Goal: Task Accomplishment & Management: Complete application form

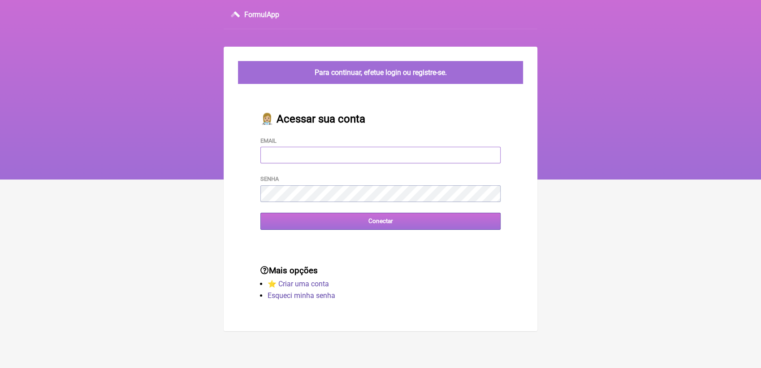
type input "terapiasveronicadias@gmail.com"
click at [400, 221] on input "Conectar" at bounding box center [381, 221] width 240 height 17
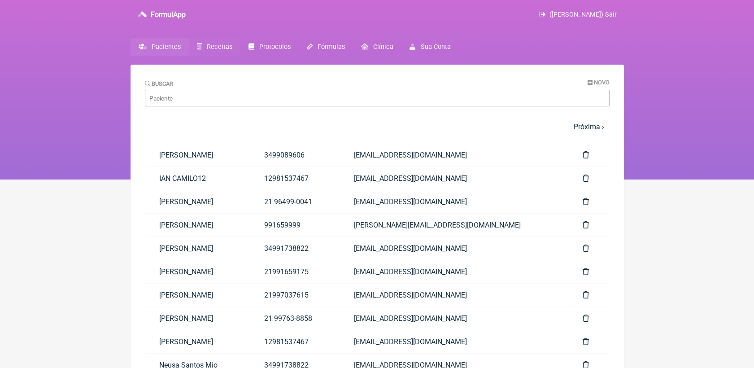
click at [208, 45] on span "Receitas" at bounding box center [220, 47] width 26 height 8
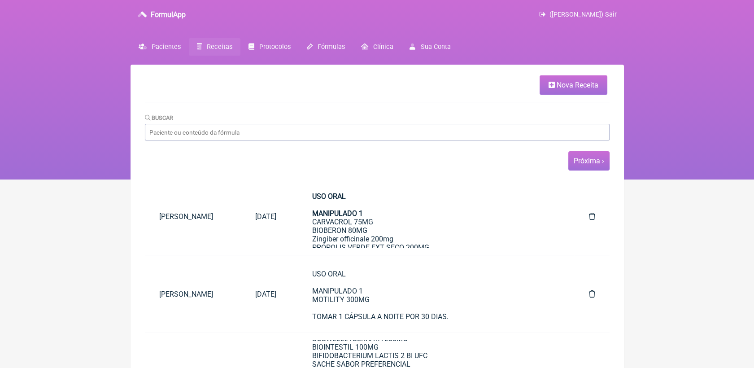
click at [585, 166] on span "Próxima ›" at bounding box center [588, 160] width 41 height 19
click at [591, 164] on link "Próxima ›" at bounding box center [589, 160] width 30 height 9
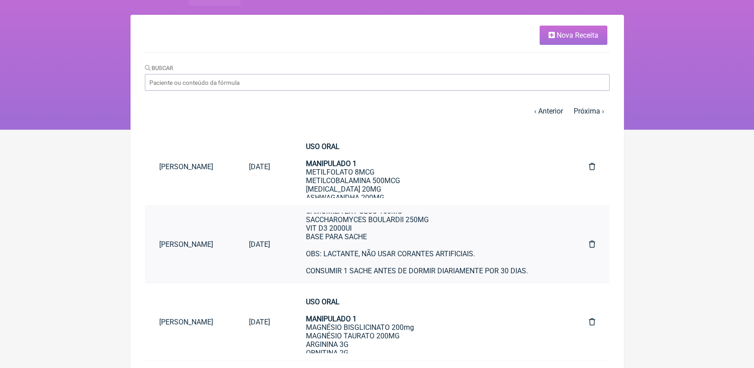
scroll to position [50, 0]
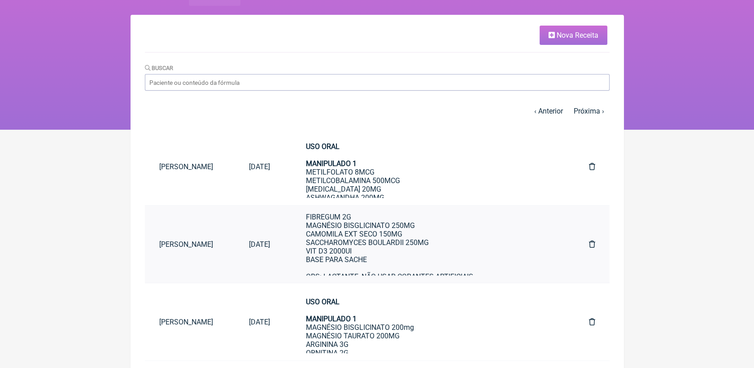
click at [329, 253] on link "USO ORAL MANIPULADO 1 GLUTAMINA 5G PSYLLIUM 1G FIBREGUM 2G MAGNÉSIO BISGLICINAT…" at bounding box center [429, 244] width 276 height 63
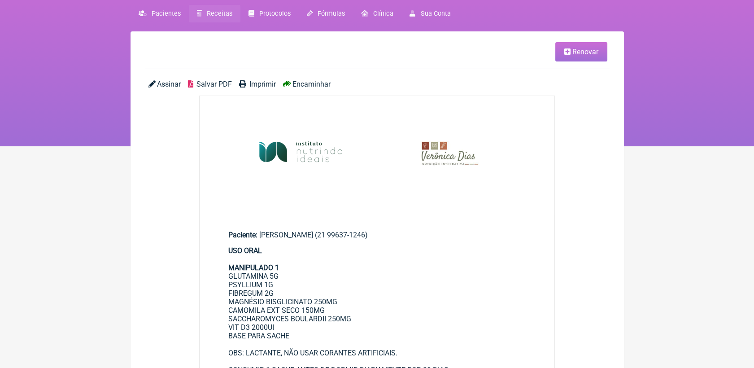
scroll to position [50, 0]
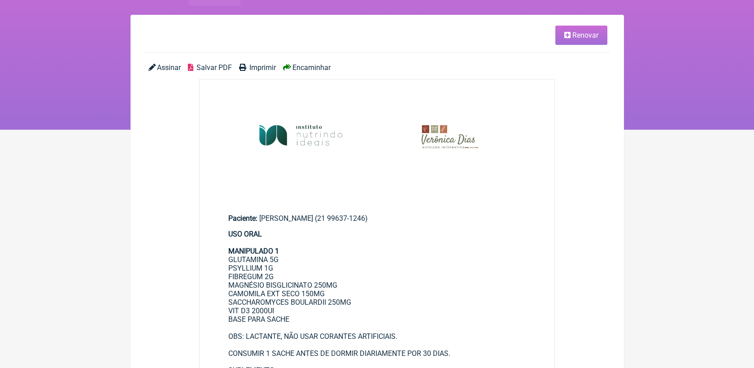
click at [591, 38] on span "Renovar" at bounding box center [585, 35] width 26 height 9
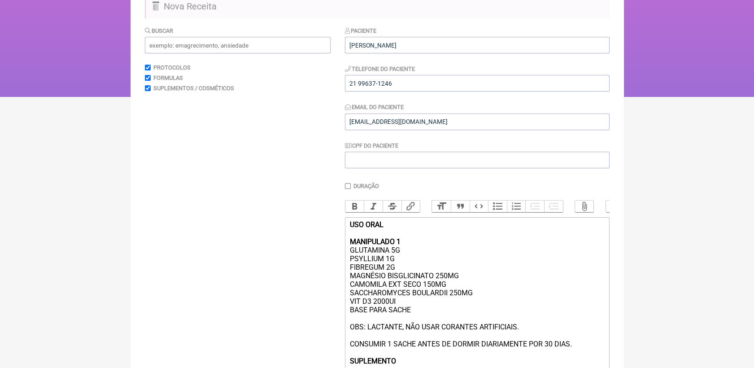
scroll to position [100, 0]
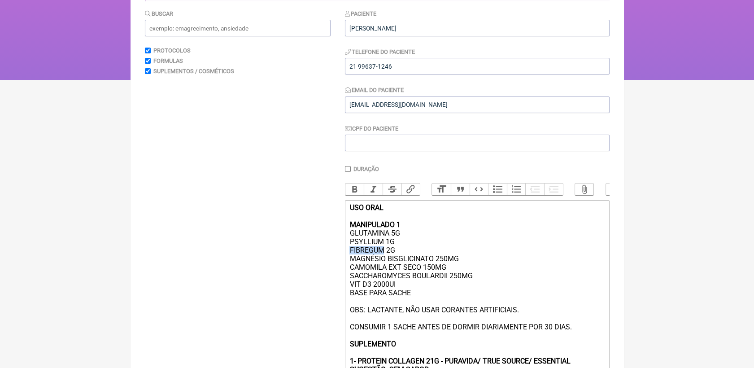
drag, startPoint x: 350, startPoint y: 261, endPoint x: 381, endPoint y: 262, distance: 31.0
click at [381, 262] on div "USO ORAL MANIPULADO 1 GLUTAMINA 5G PSYLLIUM 1G FIBREGUM 2G MAGNÉSIO BISGLICINAT…" at bounding box center [476, 296] width 255 height 187
click at [421, 261] on div "USO ORAL MANIPULADO 1 GLUTAMINA 5G PSYLLIUM 1G GOMA ACÁCIA 2G MAGNÉSIO BISGLICI…" at bounding box center [476, 296] width 255 height 187
click at [400, 259] on div "USO ORAL MANIPULADO 1 GLUTAMINA 5G PSYLLIUM 1G GOMA ACÁCIA 2G MAGNÉSIO BISGLICI…" at bounding box center [476, 296] width 255 height 187
click at [417, 262] on div "USO ORAL MANIPULADO 1 GLUTAMINA 5G PSYLLIUM 1G GOMA ACÁCIA 3G MAGNÉSIO BISGLICI…" at bounding box center [476, 296] width 255 height 187
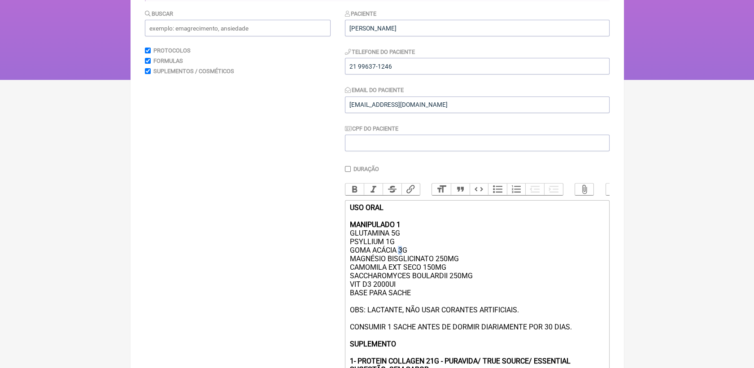
click at [400, 260] on div "USO ORAL MANIPULADO 1 GLUTAMINA 5G PSYLLIUM 1G GOMA ACÁCIA 3G MAGNÉSIO BISGLICI…" at bounding box center [476, 296] width 255 height 187
click at [418, 264] on div "USO ORAL MANIPULADO 1 GLUTAMINA 5G PSYLLIUM 1G GOMA ACÁCIA 3G MAGNÉSIO BISGLICI…" at bounding box center [476, 296] width 255 height 187
drag, startPoint x: 348, startPoint y: 291, endPoint x: 487, endPoint y: 291, distance: 139.0
click at [487, 291] on trix-editor "USO ORAL MANIPULADO 1 GLUTAMINA 5G PSYLLIUM 1G GOMA ACÁCIA 3G MAGNÉSIO BISGLICI…" at bounding box center [477, 297] width 265 height 194
copy div "SACCHAROMYCES BOULARDII 250MG"
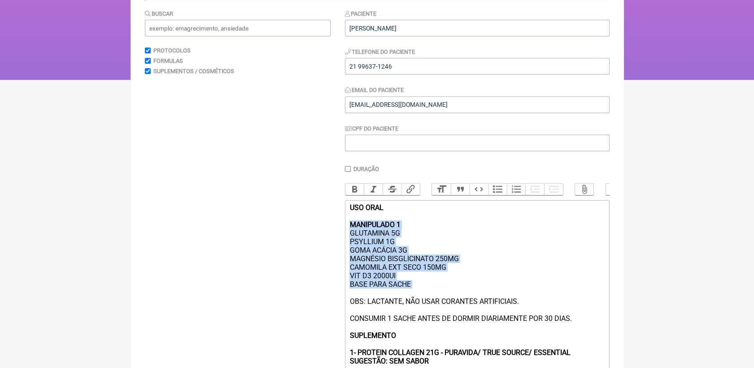
drag, startPoint x: 349, startPoint y: 239, endPoint x: 414, endPoint y: 302, distance: 90.7
click at [414, 302] on div "USO ORAL MANIPULADO 1 GLUTAMINA 5G PSYLLIUM 1G GOMA ACÁCIA 3G MAGNÉSIO BISGLICI…" at bounding box center [476, 292] width 255 height 179
copy div "MANIPULADO 1 GLUTAMINA 5G PSYLLIUM 1G GOMA ACÁCIA 3G MAGNÉSIO BISGLICINATO 250M…"
click at [420, 296] on div "USO ORAL MANIPULADO 1 GLUTAMINA 5G PSYLLIUM 1G GOMA ACÁCIA 3G MAGNÉSIO BISGLICI…" at bounding box center [476, 292] width 255 height 179
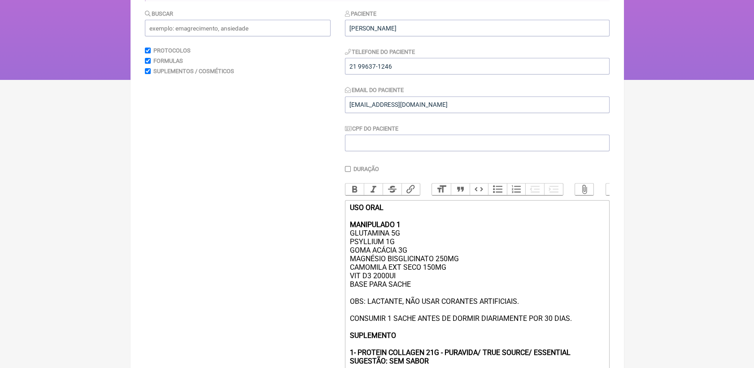
click at [449, 274] on div "USO ORAL MANIPULADO 1 GLUTAMINA 5G PSYLLIUM 1G GOMA ACÁCIA 3G MAGNÉSIO BISGLICI…" at bounding box center [476, 292] width 255 height 179
click at [452, 274] on div "USO ORAL MANIPULADO 1 GLUTAMINA 5G PSYLLIUM 1G GOMA ACÁCIA 3G MAGNÉSIO BISGLICI…" at bounding box center [476, 292] width 255 height 179
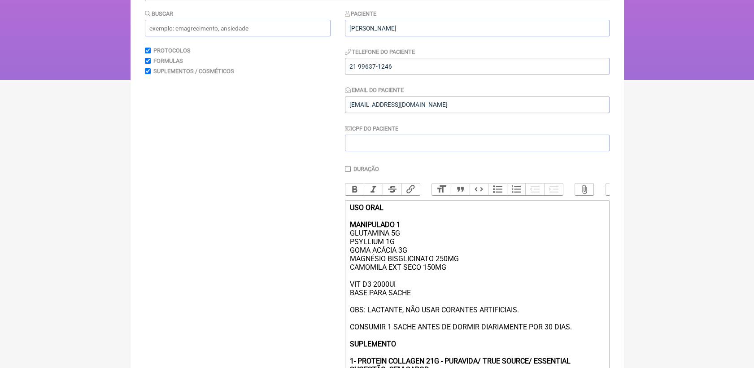
click at [452, 274] on div "USO ORAL MANIPULADO 1 GLUTAMINA 5G PSYLLIUM 1G GOMA ACÁCIA 3G MAGNÉSIO BISGLICI…" at bounding box center [476, 296] width 255 height 187
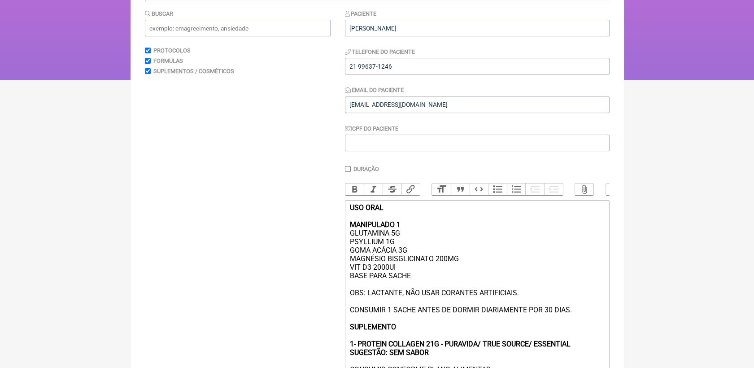
click at [464, 271] on div "USO ORAL MANIPULADO 1 GLUTAMINA 5G PSYLLIUM 1G GOMA ACÁCIA 3G MAGNÉSIO BISGLICI…" at bounding box center [476, 288] width 255 height 170
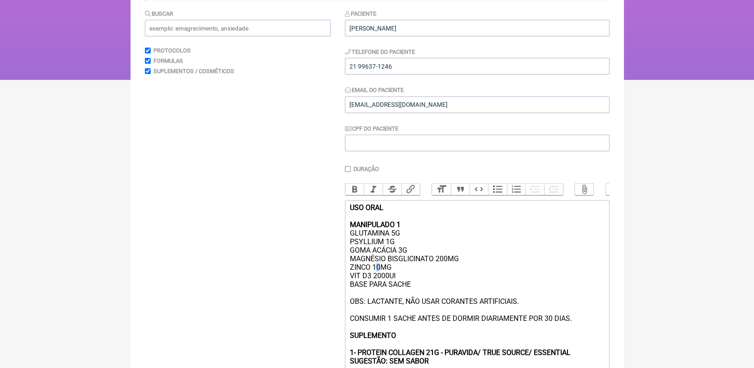
click at [375, 279] on div "USO ORAL MANIPULADO 1 GLUTAMINA 5G PSYLLIUM 1G GOMA ACÁCIA 3G MAGNÉSIO BISGLICI…" at bounding box center [476, 292] width 255 height 179
type trix-editor "<div><strong>USO ORAL<br><br>MANIPULADO 1</strong><br>GLUTAMINA 5G<br>PSYLLIUM …"
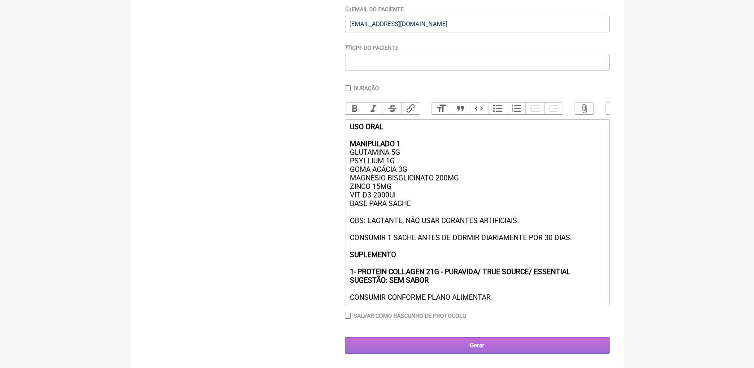
click at [509, 339] on input "Gerar" at bounding box center [477, 345] width 265 height 17
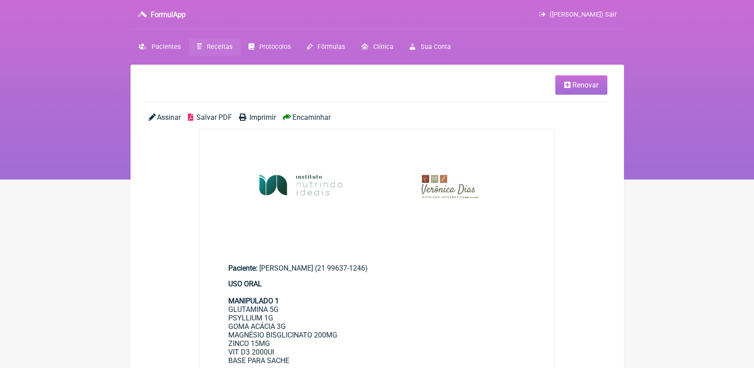
click at [208, 118] on span "Salvar PDF" at bounding box center [213, 117] width 35 height 9
click at [215, 115] on span "Salvar PDF" at bounding box center [213, 117] width 35 height 9
click at [217, 47] on span "Receitas" at bounding box center [220, 47] width 26 height 8
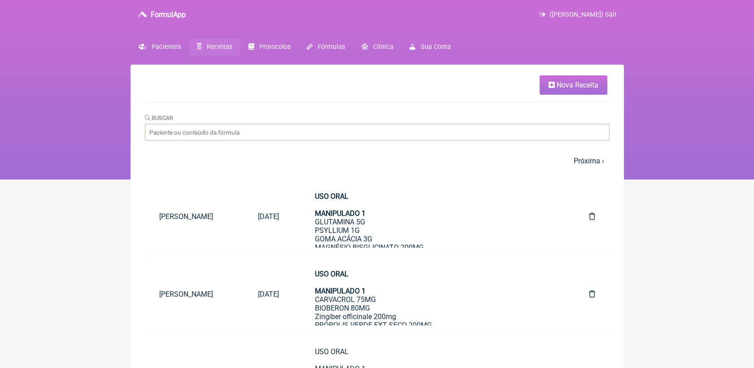
click at [552, 77] on link "Nova Receita" at bounding box center [573, 84] width 68 height 19
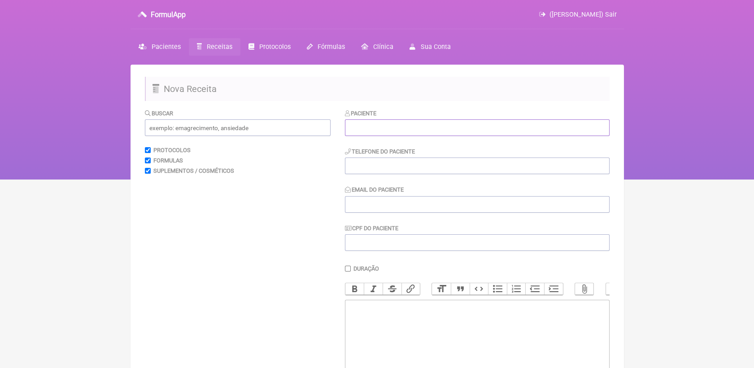
click at [381, 129] on input "text" at bounding box center [477, 127] width 265 height 17
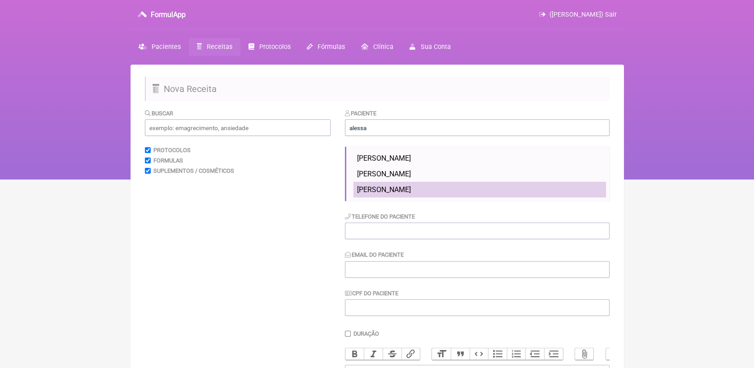
click at [393, 192] on span "[PERSON_NAME]" at bounding box center [384, 189] width 54 height 9
type input "[PERSON_NAME]"
type input "21999298747"
type input "conhascaale@gmail.com"
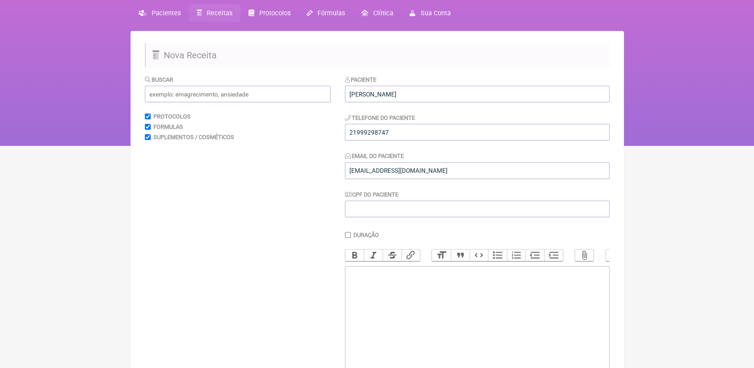
scroll to position [50, 0]
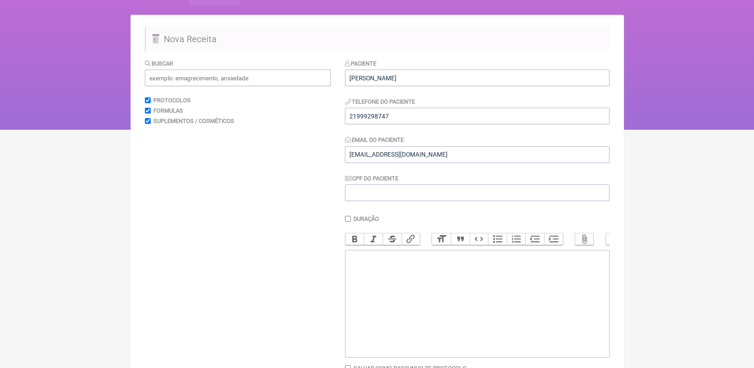
click at [404, 278] on trix-editor at bounding box center [477, 304] width 265 height 108
type trix-editor "<div>m</div>"
type trix-editor "<div>USO ORAL<br><br><br></div>"
click at [286, 74] on input "text" at bounding box center [238, 78] width 186 height 17
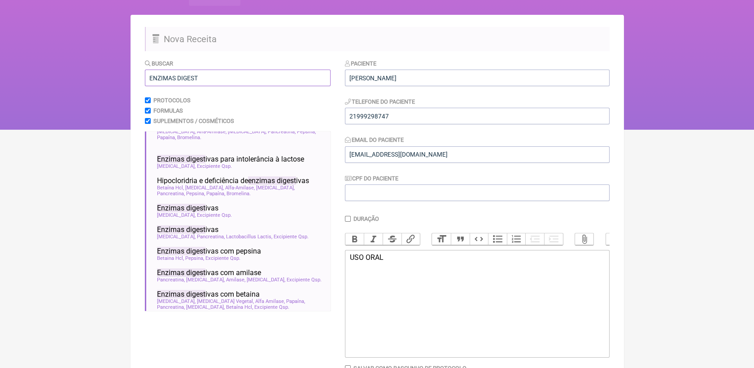
scroll to position [29, 0]
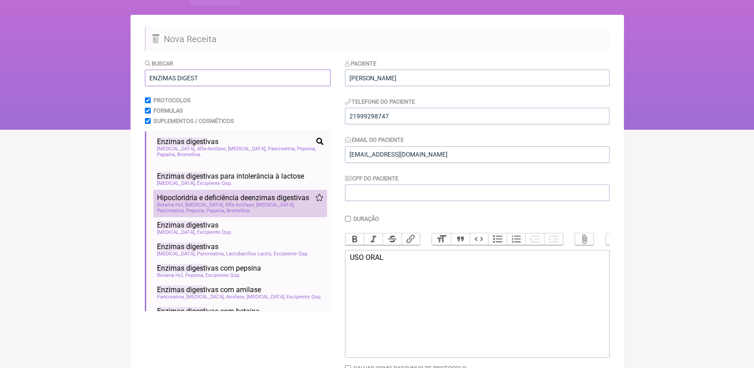
type input "ENZIMAS DIGEST"
click at [280, 199] on span "Hipocloridria e deficiência de enzimas digest ivas" at bounding box center [233, 197] width 152 height 9
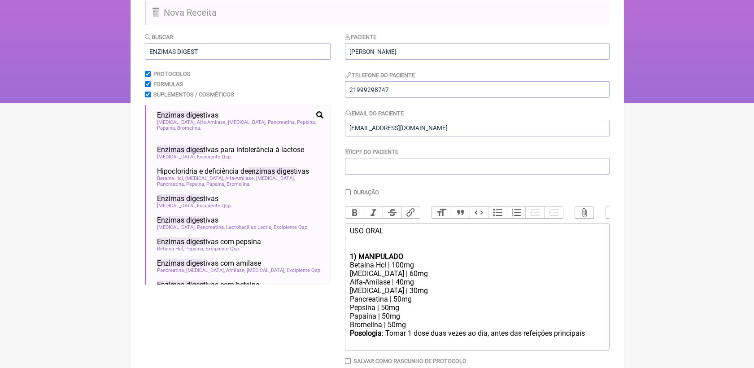
scroll to position [100, 0]
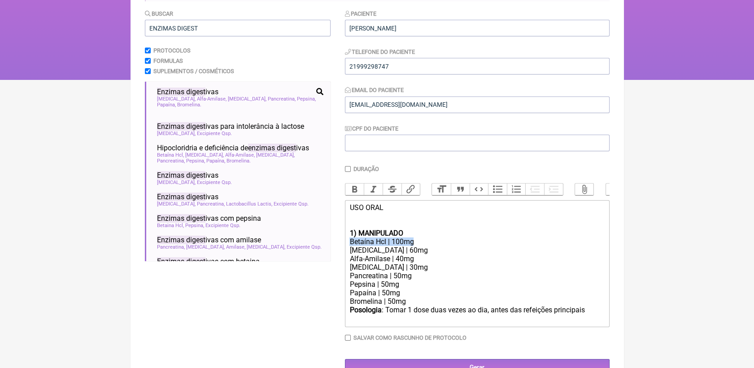
drag, startPoint x: 350, startPoint y: 250, endPoint x: 424, endPoint y: 250, distance: 74.4
click at [424, 250] on trix-editor "USO ORAL 1) MANIPULADO Betaína Hcl | 100mg Protease | 60mg Alfa-Amilase | 40mg …" at bounding box center [477, 263] width 265 height 127
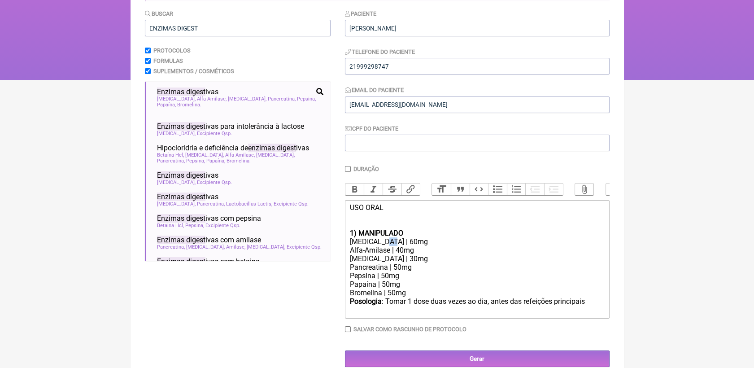
click at [386, 246] on div "Protease | 60mg" at bounding box center [476, 241] width 255 height 9
drag, startPoint x: 400, startPoint y: 263, endPoint x: 395, endPoint y: 262, distance: 4.6
click at [395, 254] on div "Alfa-Amilase | 40mg" at bounding box center [476, 250] width 255 height 9
click at [384, 280] on div "Pepsina | 50mg" at bounding box center [476, 275] width 255 height 9
click at [383, 288] on div "Papaína | 50mg" at bounding box center [476, 284] width 255 height 9
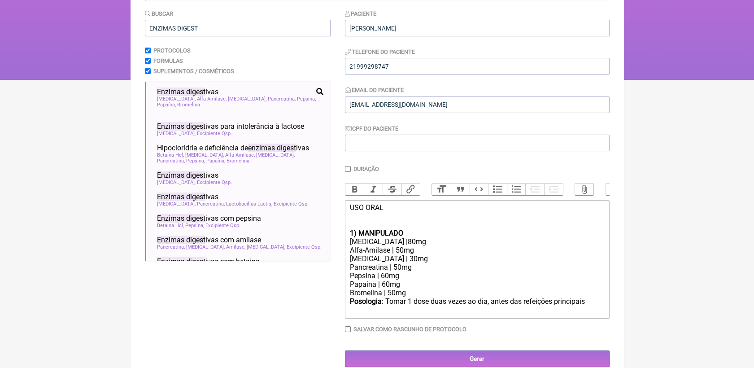
type trix-editor "<div>USO ORAL<br><br><br></div><div><strong>1) MANIPULADO</strong></div><div>Pr…"
click at [435, 280] on div "Pepsina | 60mg" at bounding box center [476, 275] width 255 height 9
click at [388, 297] on div "Bromelina | 50mg" at bounding box center [476, 292] width 255 height 9
click at [409, 297] on div "Bromelina | 50mg" at bounding box center [476, 292] width 255 height 9
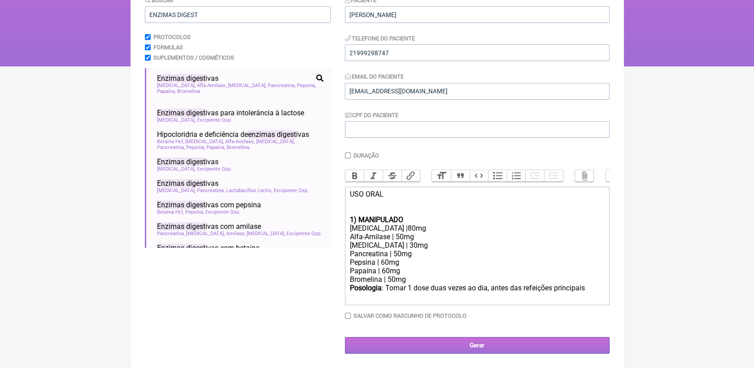
scroll to position [126, 0]
click at [465, 340] on input "Gerar" at bounding box center [477, 345] width 265 height 17
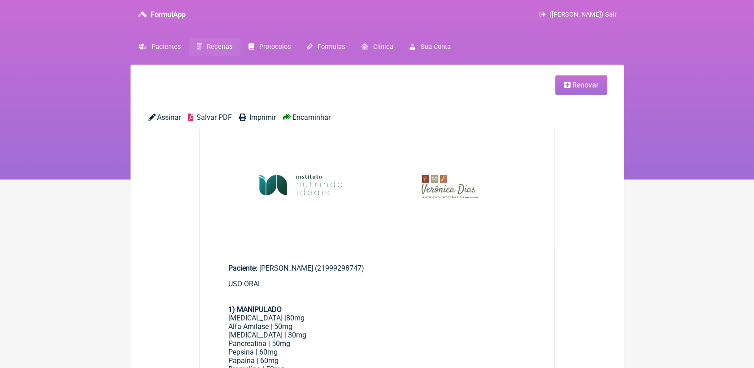
click at [574, 83] on span "Renovar" at bounding box center [585, 85] width 26 height 9
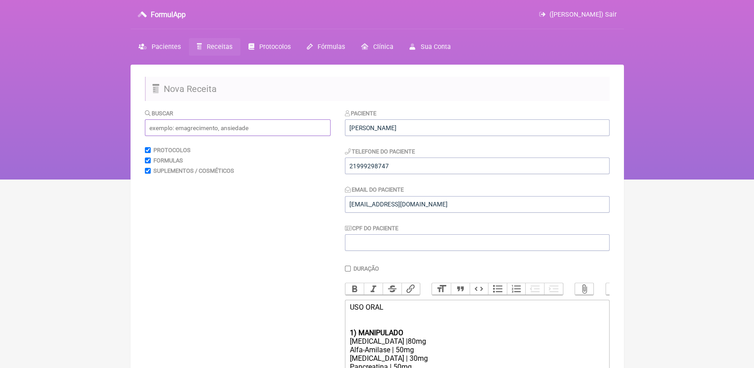
click at [218, 122] on input "text" at bounding box center [238, 127] width 186 height 17
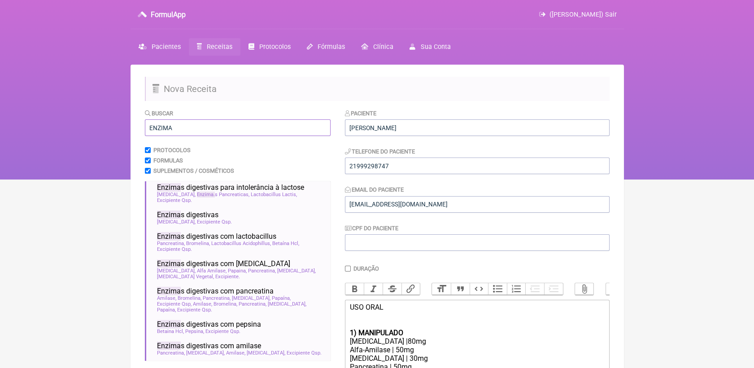
scroll to position [50, 0]
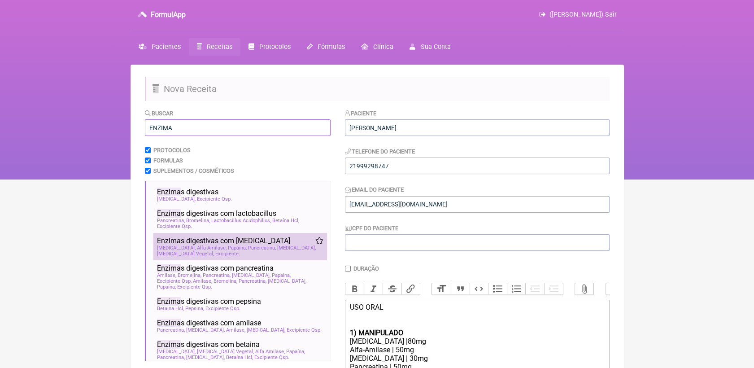
type input "ENZIMA"
click at [247, 233] on li "Enzima s digestivas com lactase enzima s digestivas gastroenterologia ortomolec…" at bounding box center [240, 246] width 174 height 27
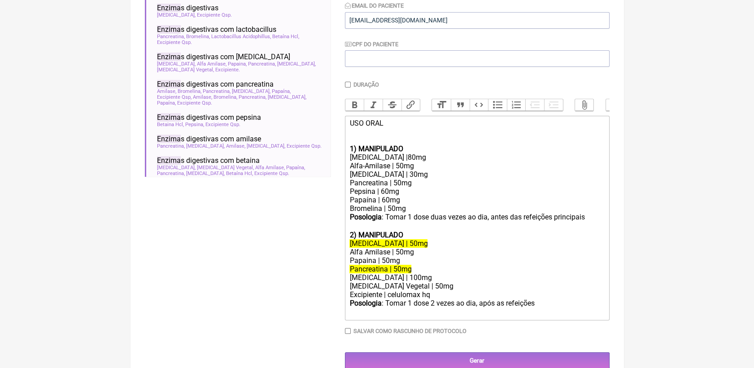
scroll to position [199, 0]
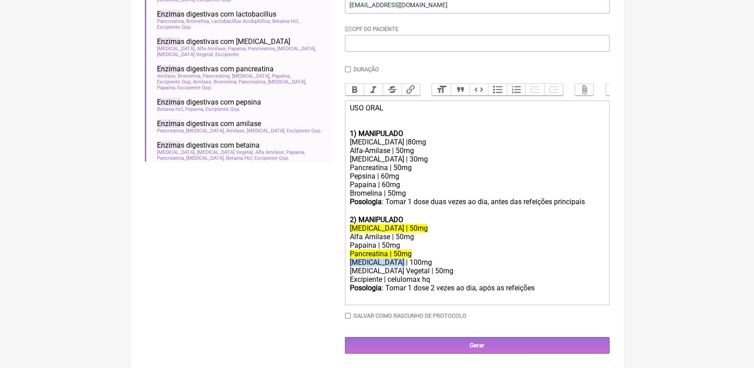
drag, startPoint x: 350, startPoint y: 276, endPoint x: 405, endPoint y: 280, distance: 55.3
click at [405, 266] on div "[MEDICAL_DATA] | 100mg" at bounding box center [476, 262] width 255 height 9
copy div "[MEDICAL_DATA] | 100mg"
click at [413, 197] on div "Bromelina | 50mg" at bounding box center [476, 193] width 255 height 9
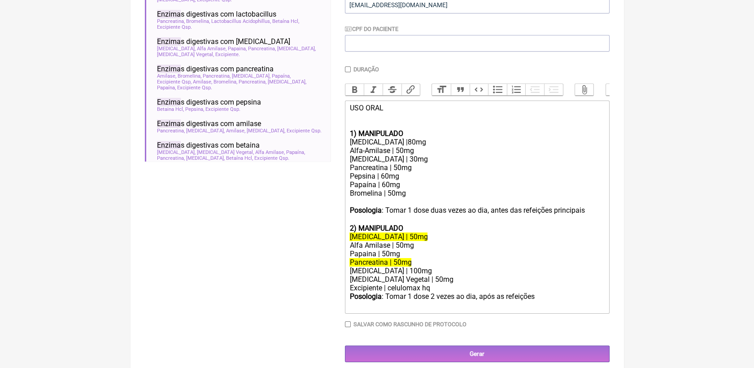
paste trix-editor "[MEDICAL_DATA] | 100mg"
click at [414, 224] on div "Posologia : Tomar 1 dose duas vezes ao dia, antes das refeições principais ㅤ" at bounding box center [476, 215] width 255 height 18
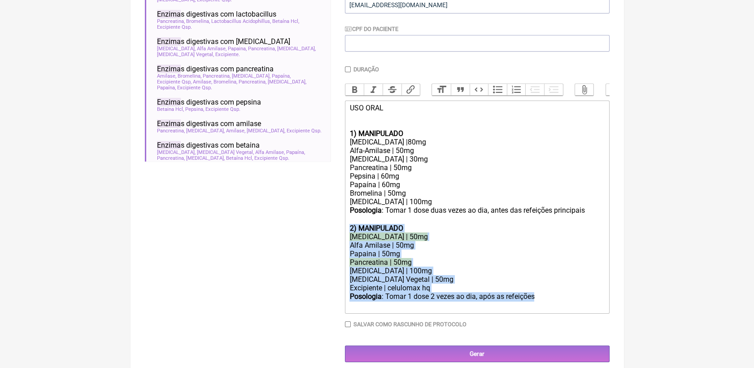
drag, startPoint x: 350, startPoint y: 244, endPoint x: 535, endPoint y: 317, distance: 199.3
click at [535, 313] on trix-editor "USO ORAL 1) MANIPULADO Protease |80mg Alfa-Amilase | 50mg Lipase | 30mg Pancrea…" at bounding box center [477, 206] width 265 height 213
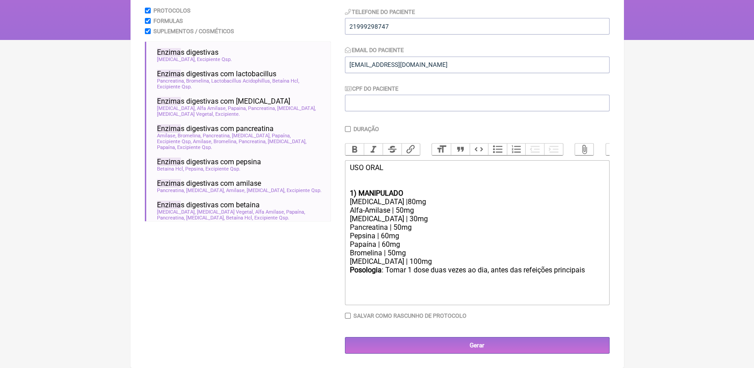
scroll to position [154, 0]
type trix-editor "<div>USO ORAL<br><br><br></div><div><strong>1) MANIPULADO</strong></div><div>Pr…"
click at [530, 343] on input "Gerar" at bounding box center [477, 345] width 265 height 17
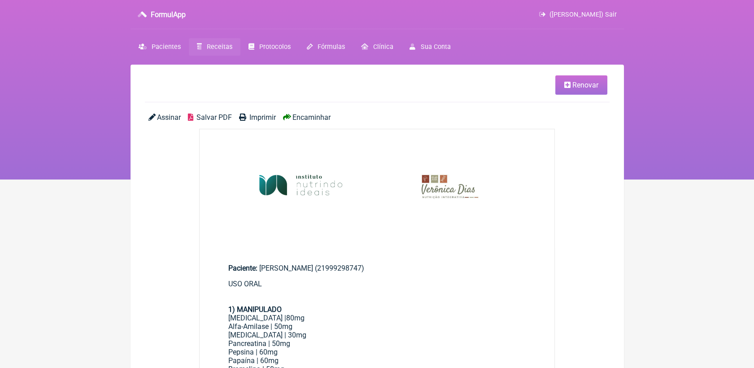
click at [225, 117] on span "Salvar PDF" at bounding box center [213, 117] width 35 height 9
click at [207, 45] on span "Receitas" at bounding box center [220, 47] width 26 height 8
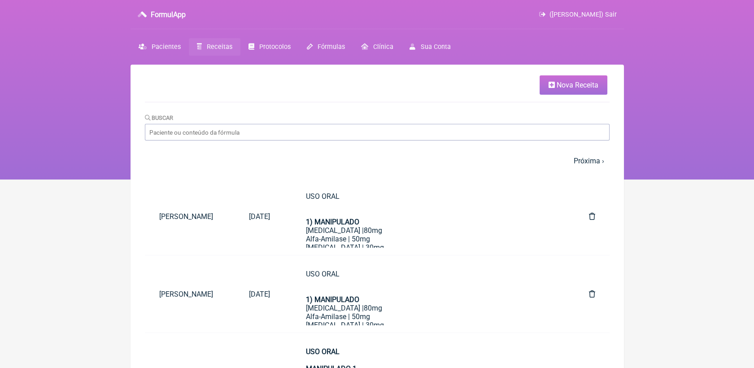
click at [593, 91] on link "Nova Receita" at bounding box center [573, 84] width 68 height 19
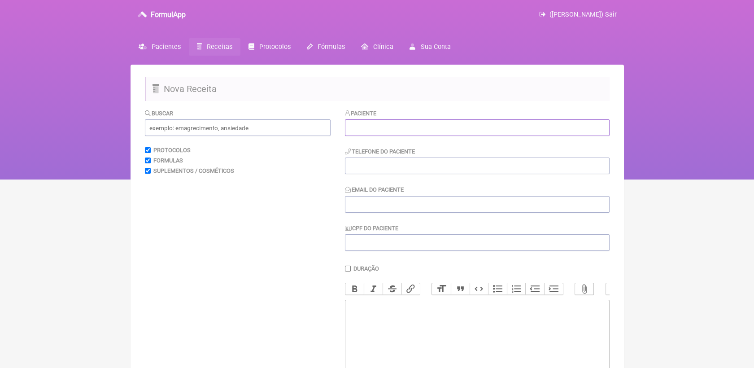
click at [477, 132] on input "text" at bounding box center [477, 127] width 265 height 17
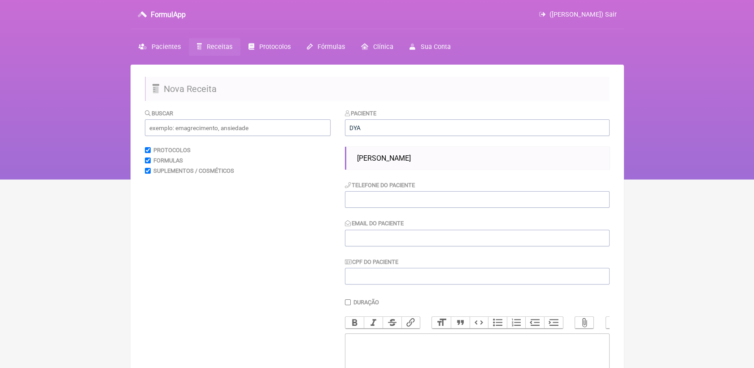
click at [460, 155] on li "[PERSON_NAME]" at bounding box center [479, 158] width 252 height 16
type input "Dyanna de Castro Figueira"
type input "2199598-3947"
type input "dannacastroo@gmail.com"
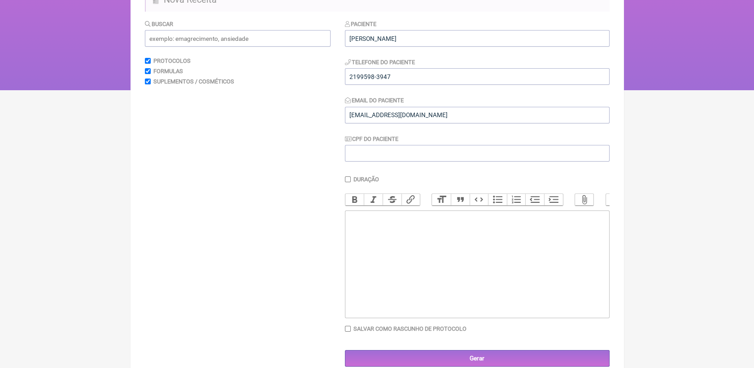
scroll to position [100, 0]
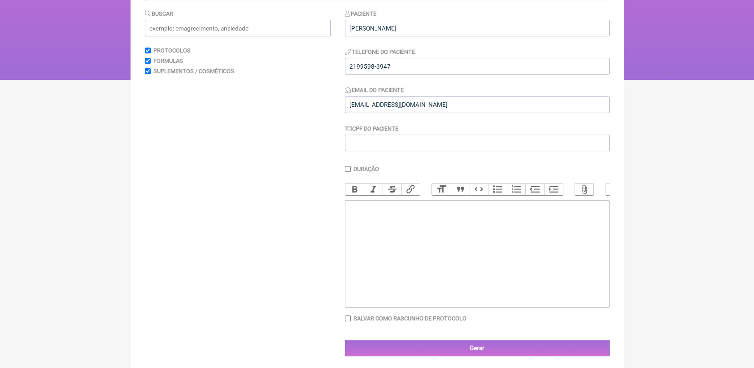
click at [463, 237] on trix-editor at bounding box center [477, 254] width 265 height 108
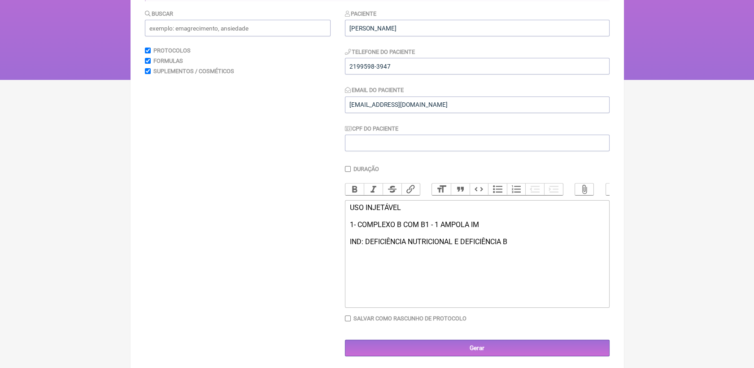
type trix-editor "<div>USO INJETÁVEL&nbsp;<br><br>1- COMPLEXO B COM B1 - 1 AMPOLA IM&nbsp;<br><br…"
click at [505, 351] on input "Gerar" at bounding box center [477, 347] width 265 height 17
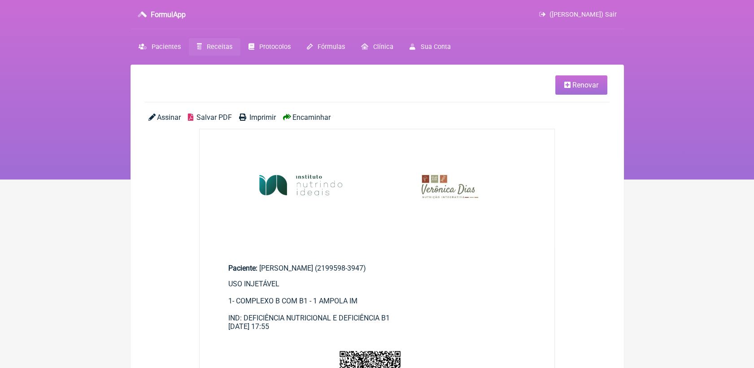
click at [208, 119] on span "Salvar PDF" at bounding box center [213, 117] width 35 height 9
